Goal: Task Accomplishment & Management: Manage account settings

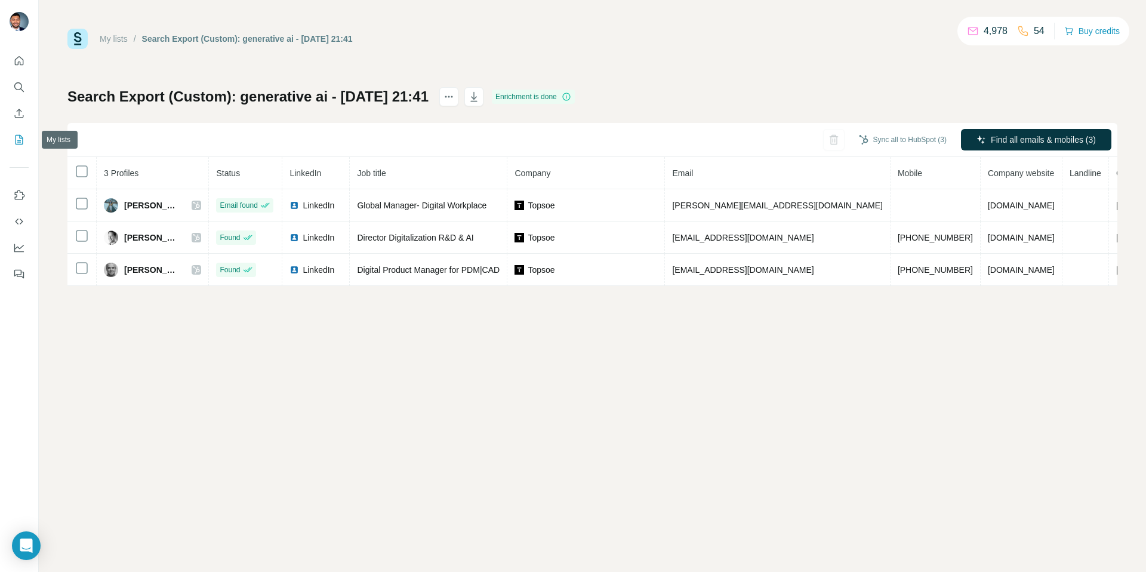
click at [13, 137] on icon "My lists" at bounding box center [19, 140] width 12 height 12
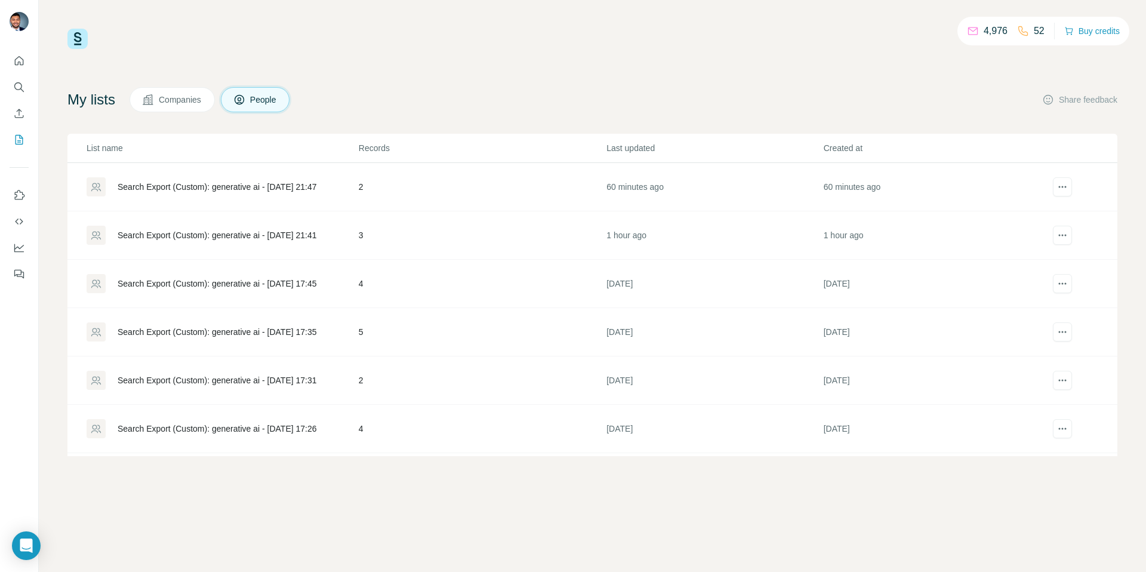
click at [230, 190] on div "Search Export (Custom): generative ai - 02/09/2025 21:47" at bounding box center [217, 187] width 199 height 12
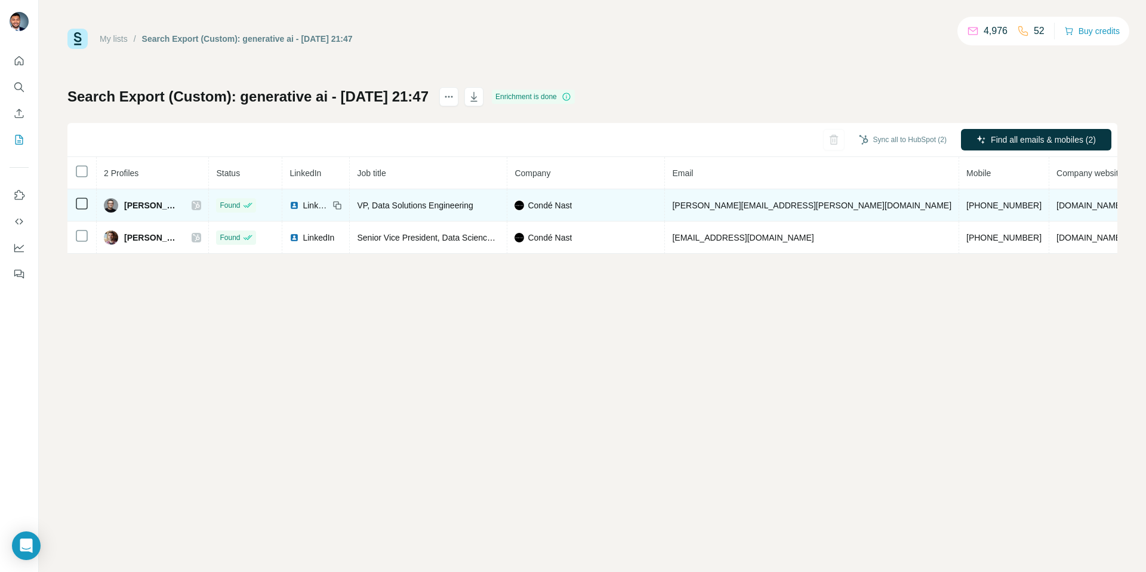
click at [199, 208] on icon at bounding box center [196, 206] width 7 height 10
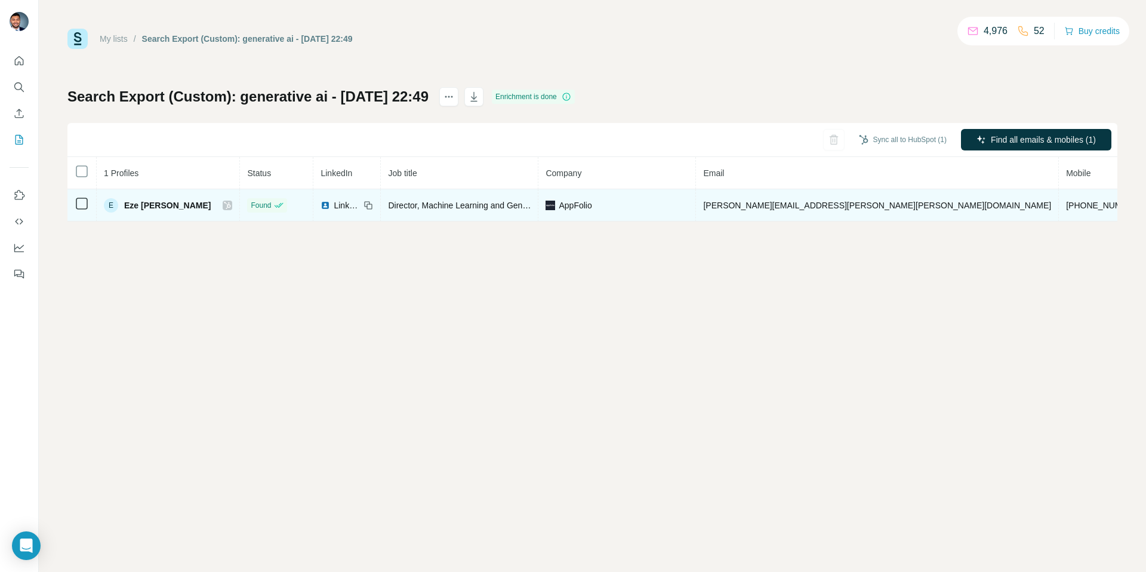
click at [224, 206] on icon at bounding box center [227, 205] width 7 height 7
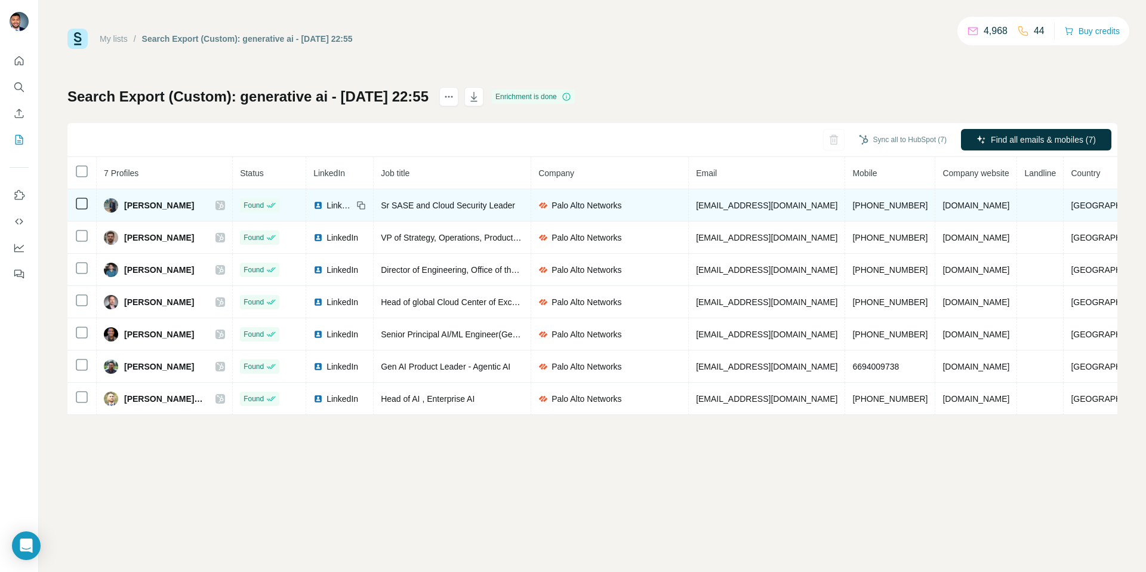
click at [217, 206] on icon at bounding box center [220, 205] width 7 height 7
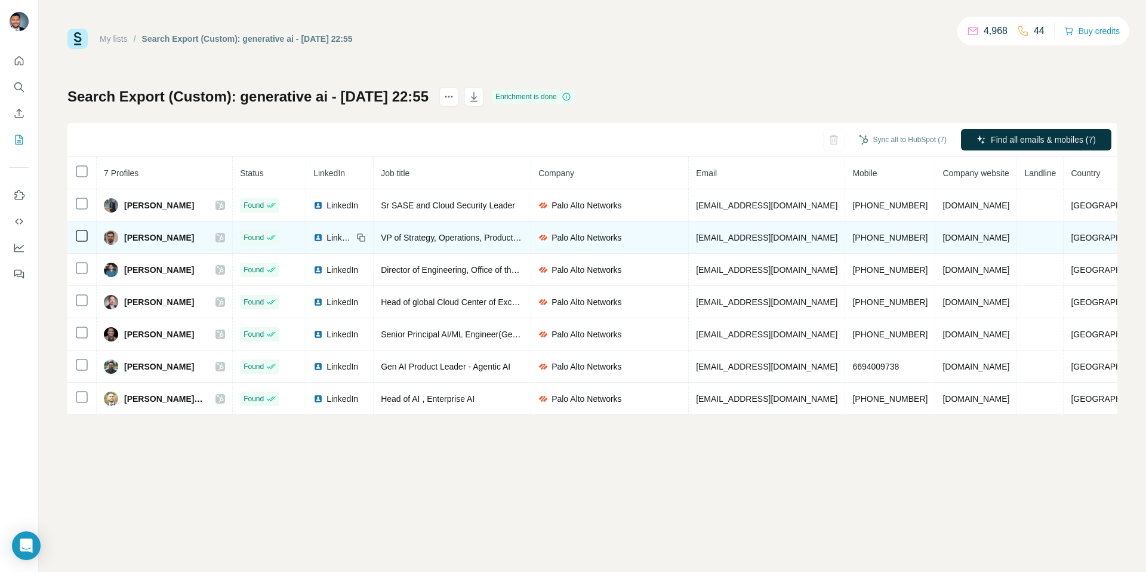
click at [217, 233] on icon at bounding box center [220, 238] width 7 height 10
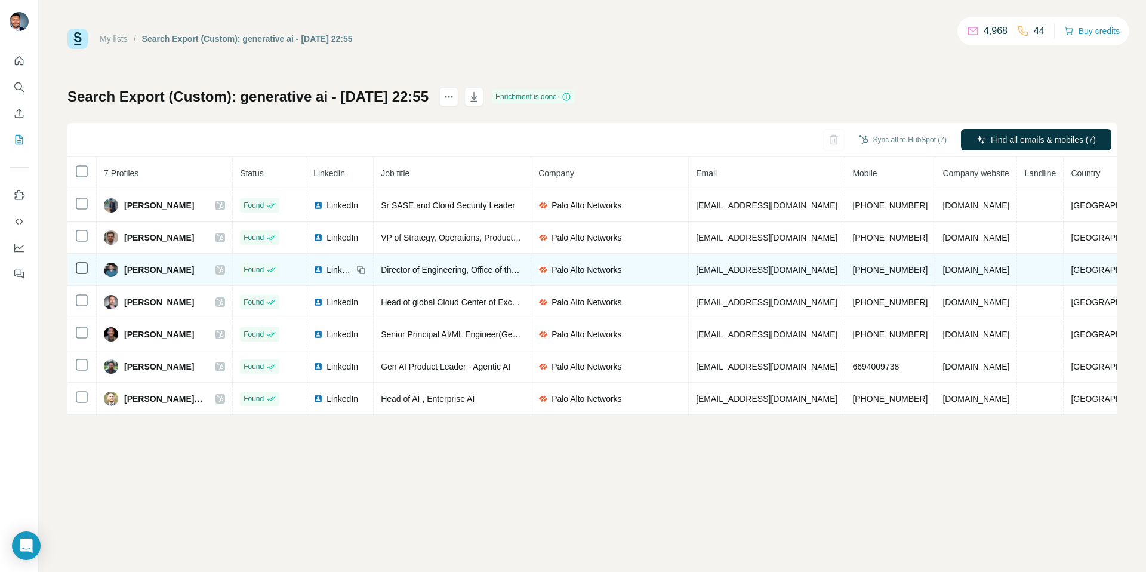
click at [217, 269] on icon at bounding box center [220, 270] width 7 height 10
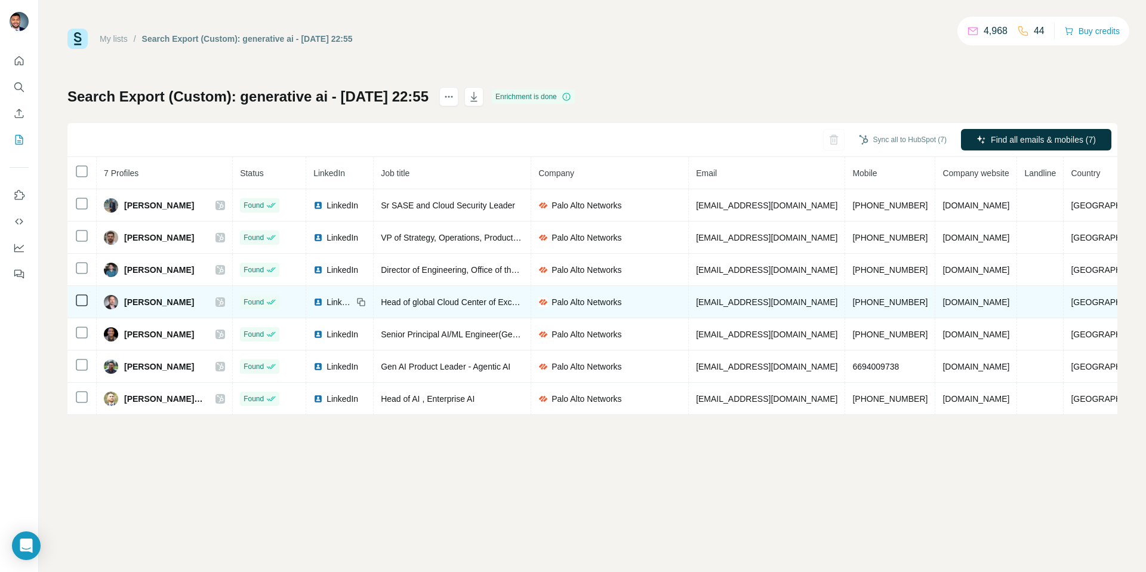
click at [217, 305] on icon at bounding box center [220, 302] width 7 height 10
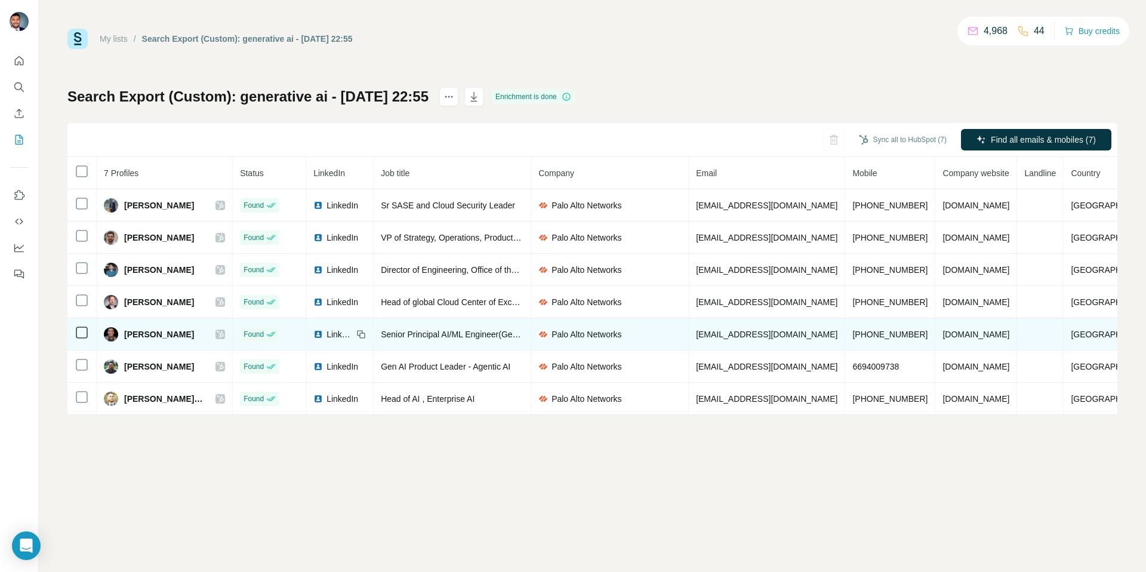
click at [217, 329] on icon at bounding box center [220, 334] width 7 height 10
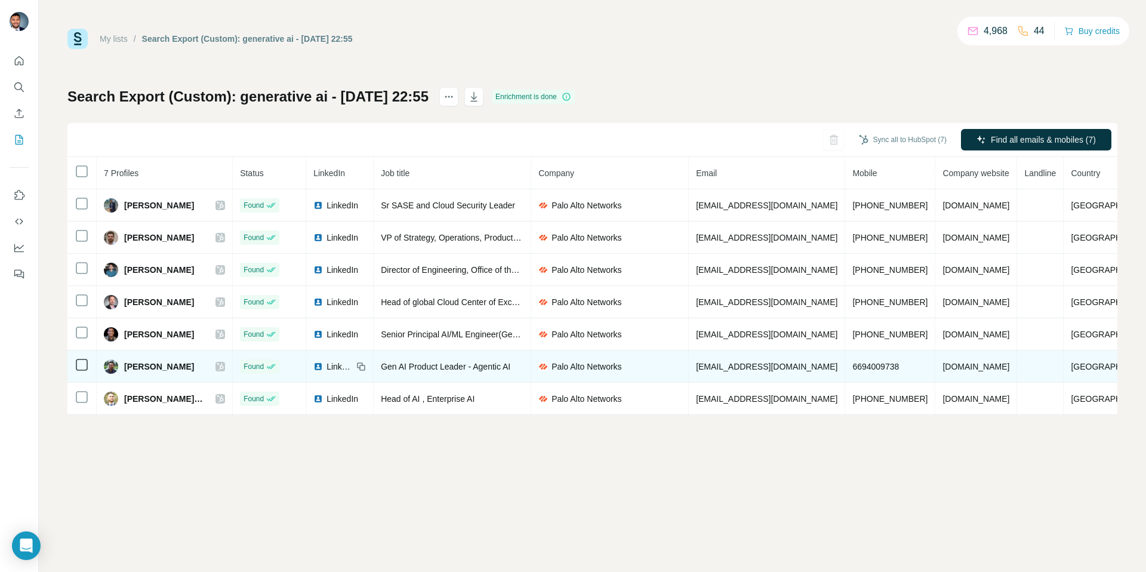
click at [217, 371] on icon at bounding box center [220, 367] width 7 height 10
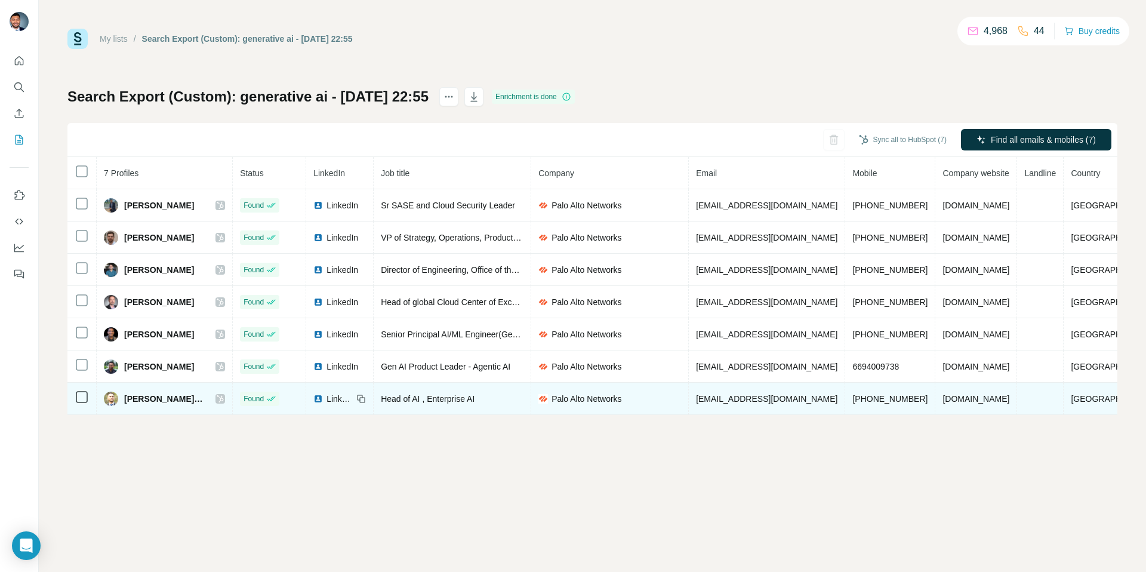
click at [217, 397] on icon at bounding box center [220, 399] width 7 height 10
